Goal: Navigation & Orientation: Find specific page/section

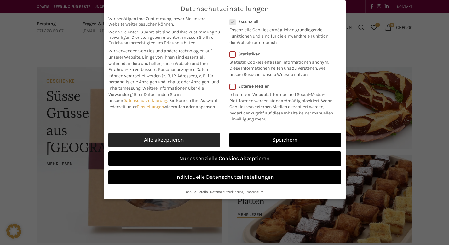
click at [187, 139] on link "Alle akzeptieren" at bounding box center [164, 140] width 112 height 14
checkbox input "true"
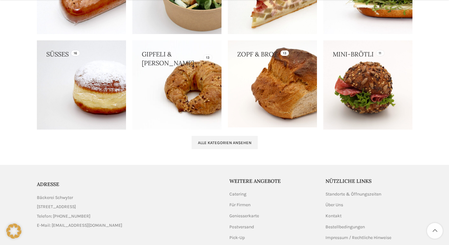
scroll to position [641, 0]
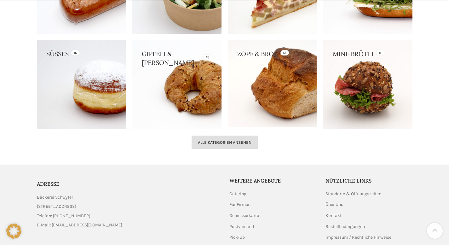
click at [230, 142] on span "Alle Kategorien ansehen" at bounding box center [225, 142] width 54 height 5
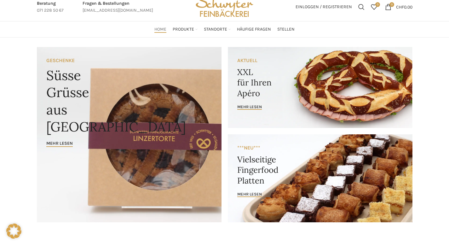
scroll to position [0, 0]
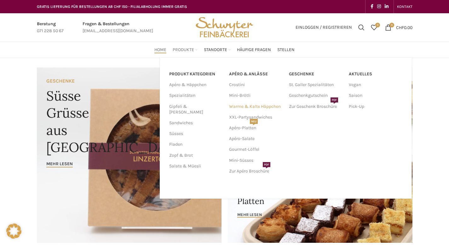
click at [257, 105] on link "Warme & Kalte Häppchen" at bounding box center [256, 106] width 54 height 11
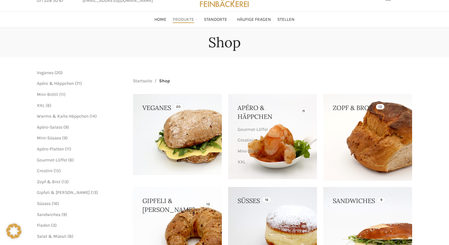
scroll to position [30, 0]
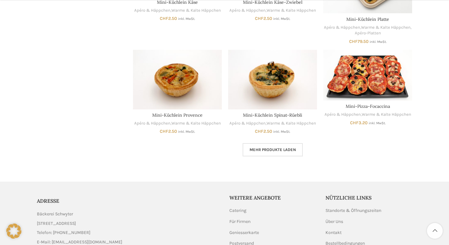
scroll to position [380, 0]
click at [281, 154] on link "Mehr Produkte laden" at bounding box center [273, 149] width 60 height 13
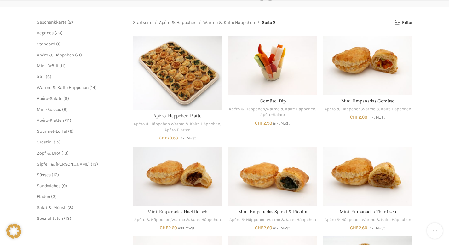
scroll to position [82, 0]
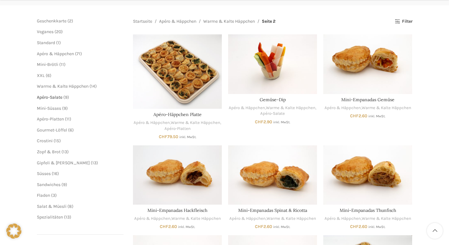
click at [48, 99] on span "Apéro-Salate" at bounding box center [50, 97] width 26 height 5
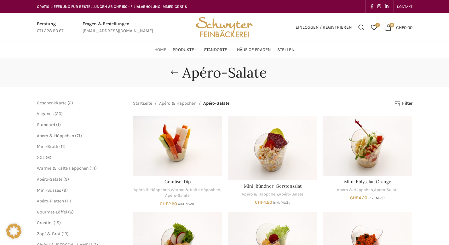
click at [157, 53] on span "Home" at bounding box center [160, 50] width 12 height 6
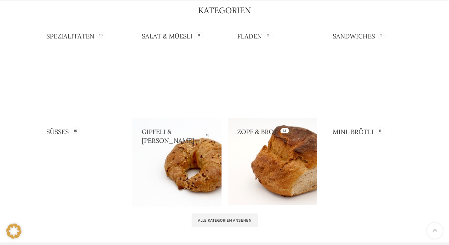
scroll to position [568, 0]
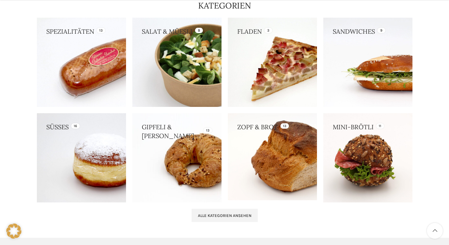
click at [184, 63] on link at bounding box center [176, 62] width 89 height 89
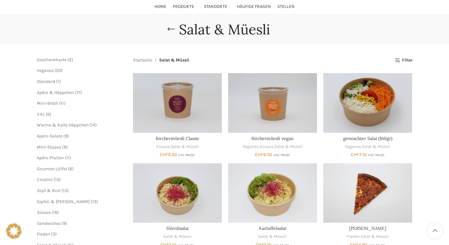
scroll to position [43, 0]
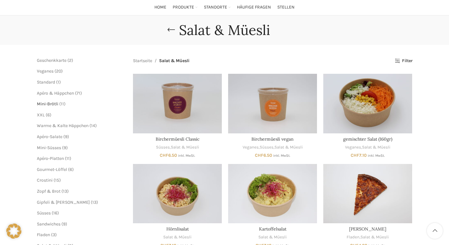
click at [55, 105] on span "Mini-Brötli" at bounding box center [47, 103] width 21 height 5
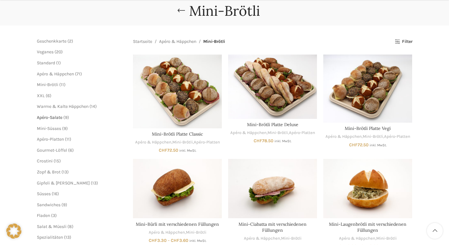
scroll to position [63, 0]
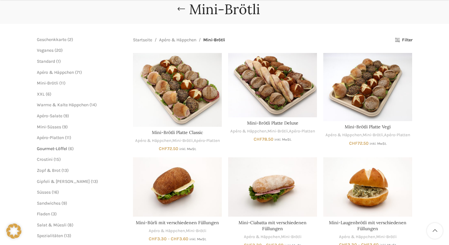
click at [53, 147] on span "Gourmet-Löffel" at bounding box center [52, 148] width 30 height 5
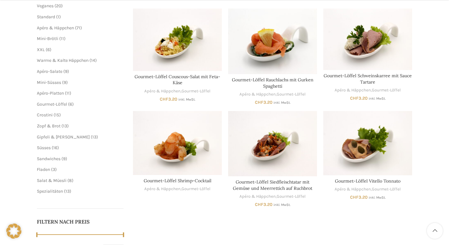
scroll to position [108, 0]
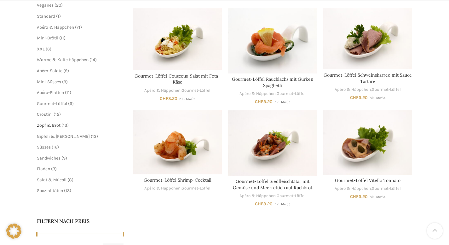
click at [52, 126] on span "Zopf & Brot" at bounding box center [49, 125] width 24 height 5
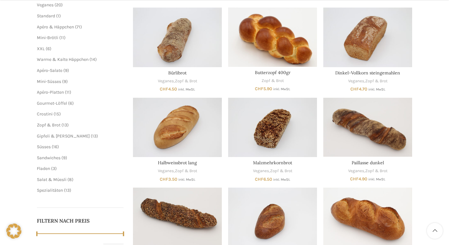
scroll to position [115, 0]
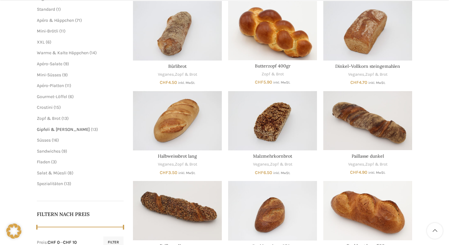
click at [53, 129] on span "Gipfeli & [PERSON_NAME]" at bounding box center [63, 129] width 53 height 5
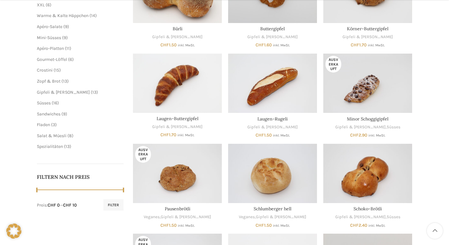
scroll to position [153, 0]
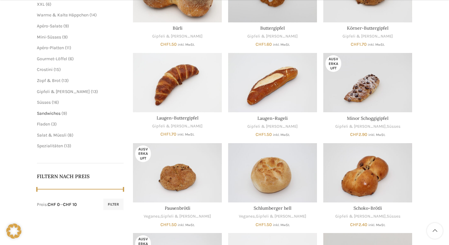
click at [53, 113] on span "Sandwiches" at bounding box center [49, 113] width 24 height 5
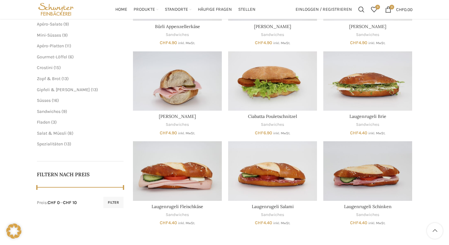
scroll to position [149, 0]
